Goal: Task Accomplishment & Management: Manage account settings

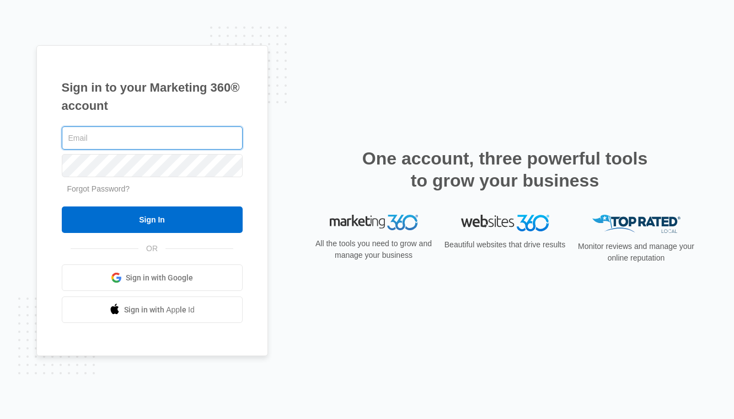
type input "[EMAIL_ADDRESS][PERSON_NAME][DOMAIN_NAME]"
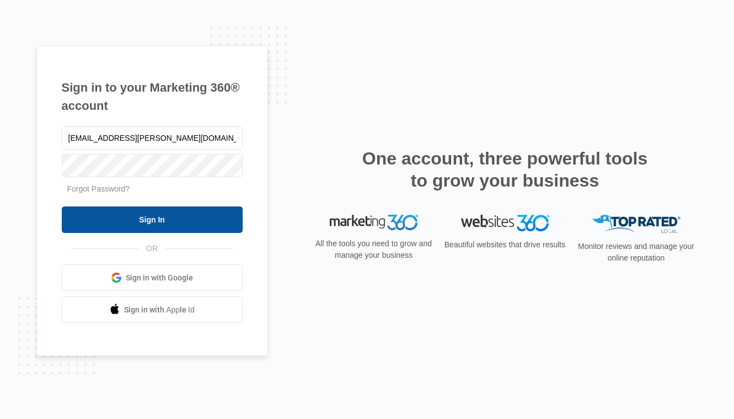
click at [179, 220] on input "Sign In" at bounding box center [152, 219] width 181 height 26
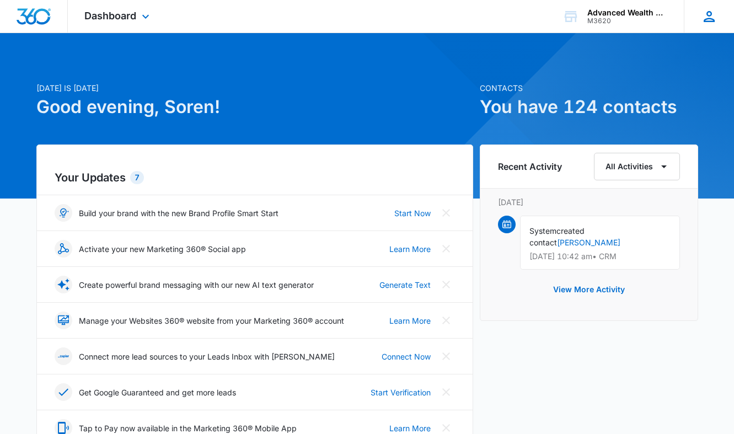
click at [712, 11] on icon at bounding box center [709, 16] width 17 height 17
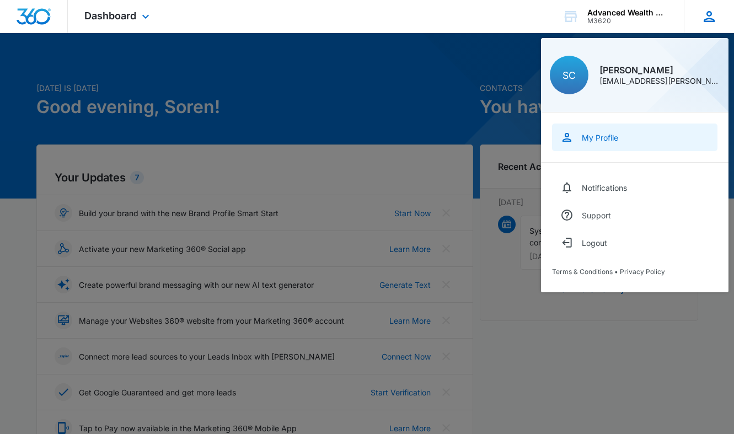
click at [599, 142] on link "My Profile" at bounding box center [634, 138] width 165 height 28
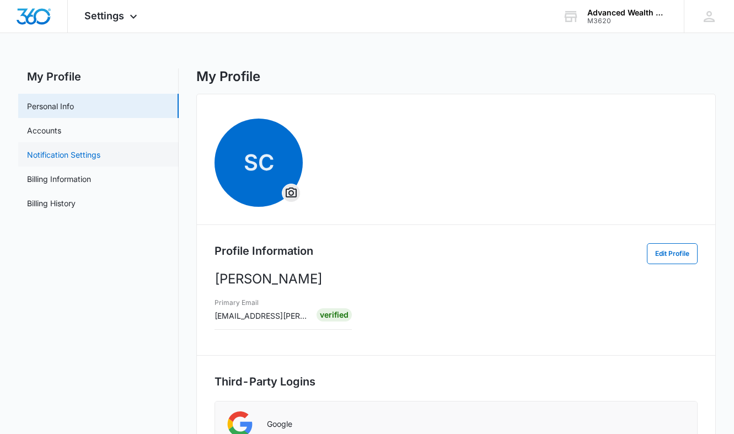
click at [51, 157] on link "Notification Settings" at bounding box center [63, 155] width 73 height 12
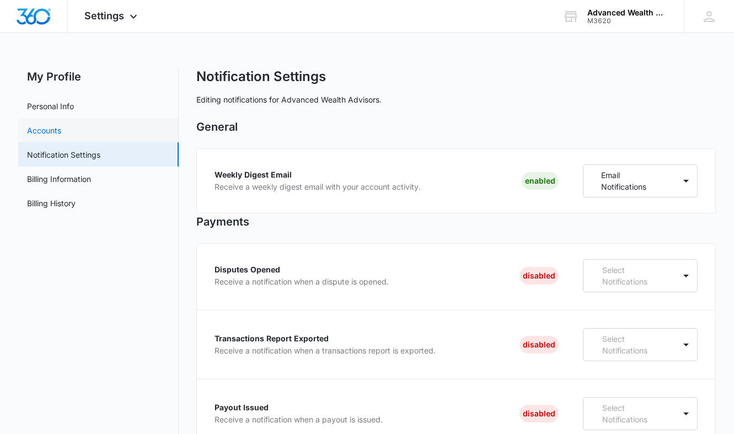
click at [60, 125] on link "Accounts" at bounding box center [44, 131] width 34 height 12
